Goal: Task Accomplishment & Management: Manage account settings

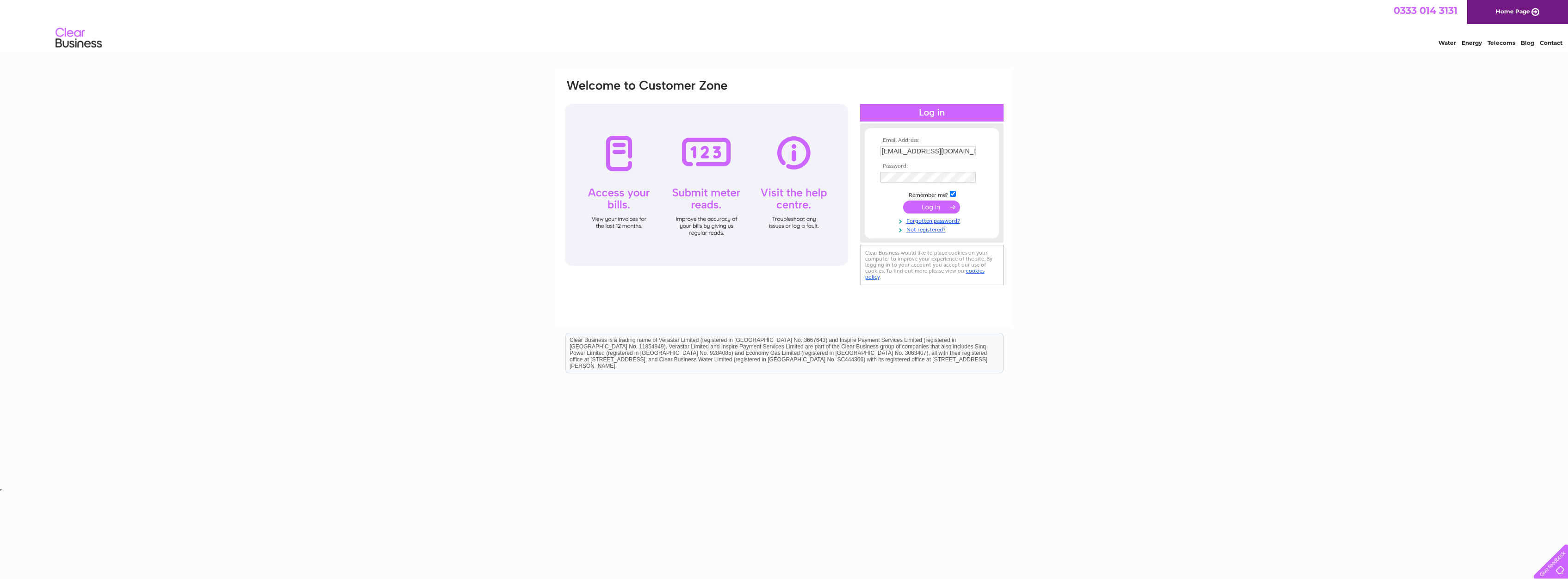
click at [923, 211] on input "submit" at bounding box center [931, 207] width 57 height 13
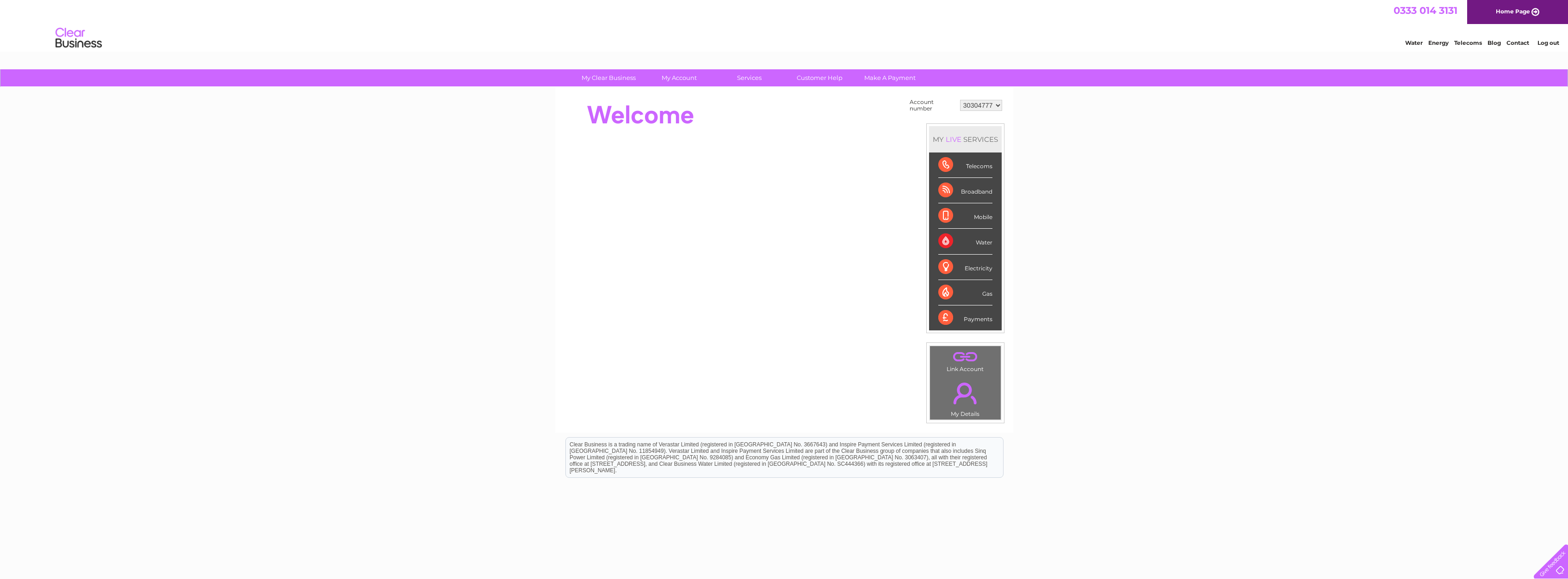
click at [960, 100] on select "30304777" at bounding box center [981, 105] width 42 height 11
click at [677, 81] on link "My Account" at bounding box center [679, 78] width 76 height 17
click at [679, 94] on link "Bills and Payments" at bounding box center [682, 97] width 76 height 18
